Goal: Navigation & Orientation: Find specific page/section

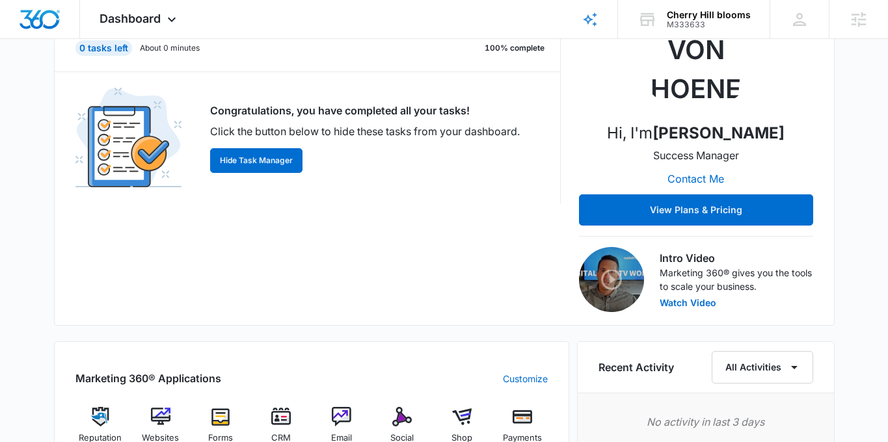
scroll to position [215, 0]
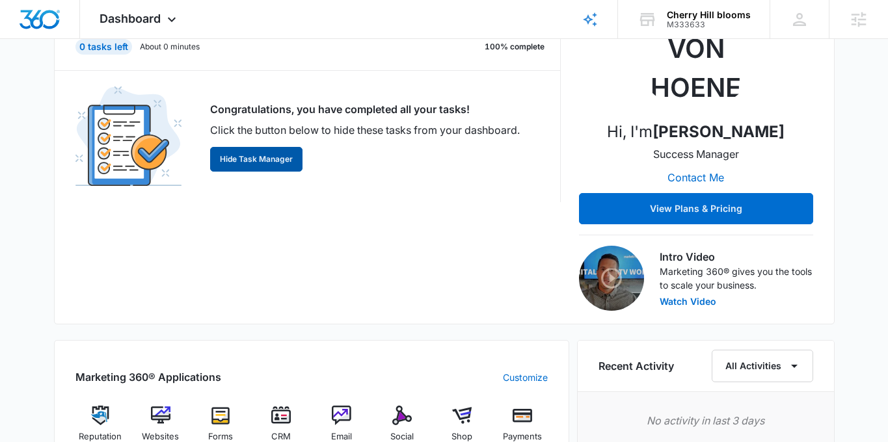
click at [261, 154] on button "Hide Task Manager" at bounding box center [256, 159] width 92 height 25
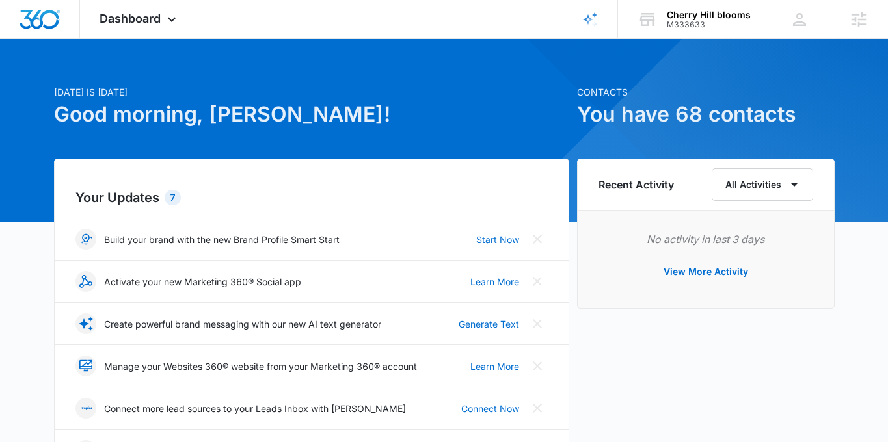
scroll to position [0, 0]
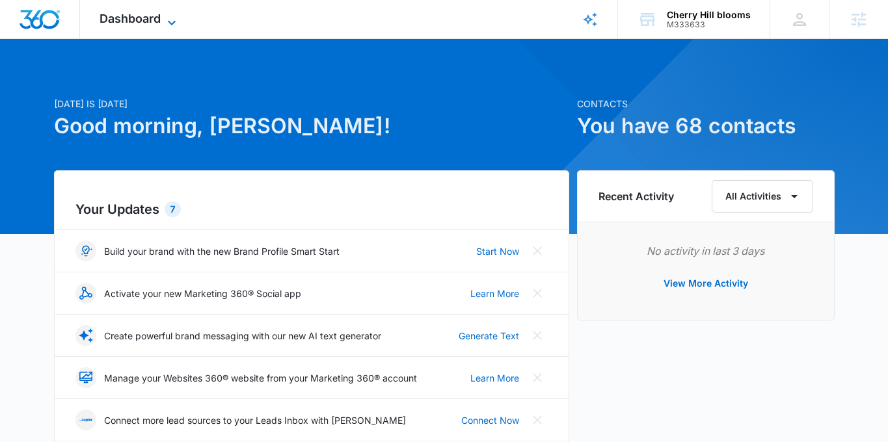
click at [167, 17] on icon at bounding box center [172, 23] width 16 height 16
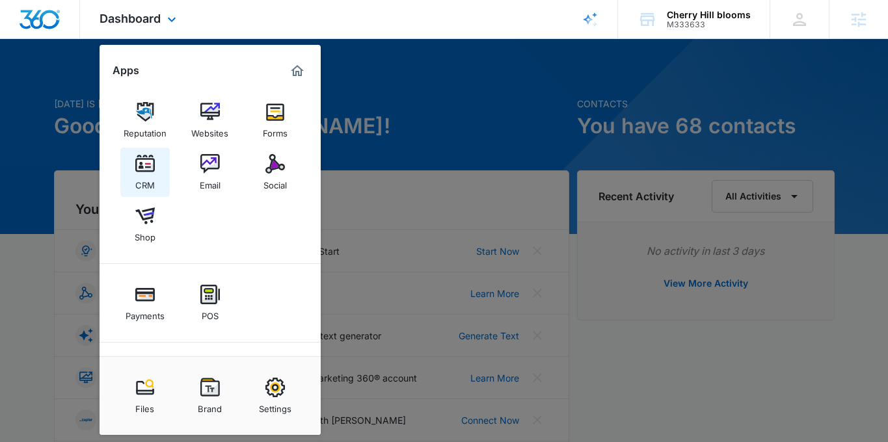
click at [148, 158] on img at bounding box center [145, 164] width 20 height 20
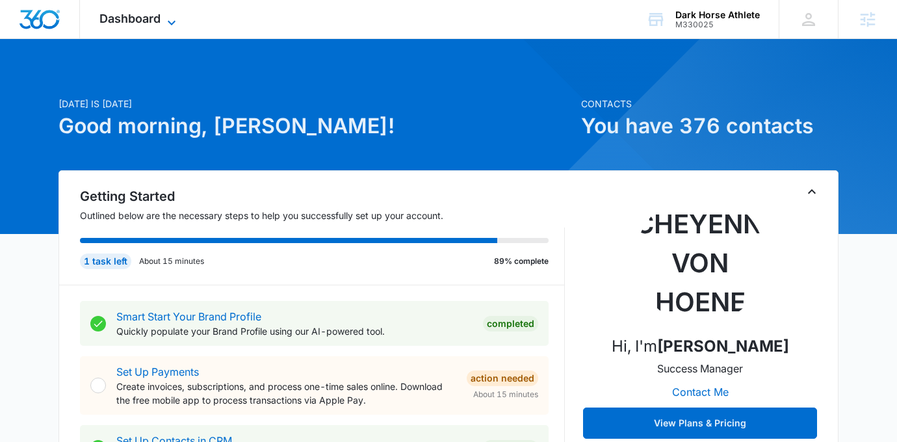
click at [114, 14] on span "Dashboard" at bounding box center [129, 19] width 61 height 14
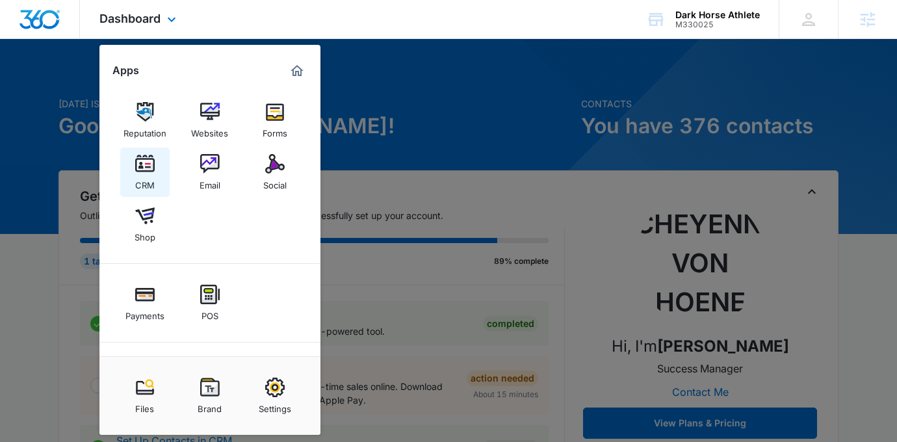
click at [142, 176] on div "CRM" at bounding box center [145, 182] width 20 height 17
